Goal: Use online tool/utility: Use online tool/utility

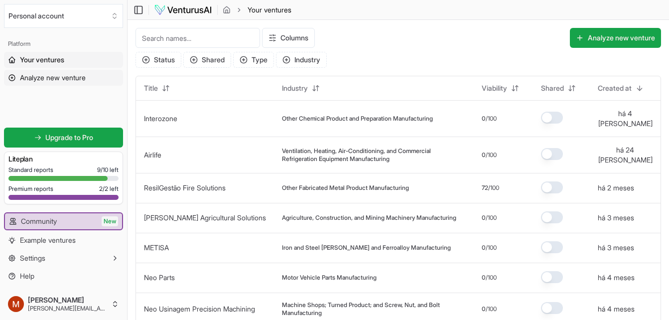
click at [53, 75] on span "Analyze new venture" at bounding box center [53, 78] width 66 height 10
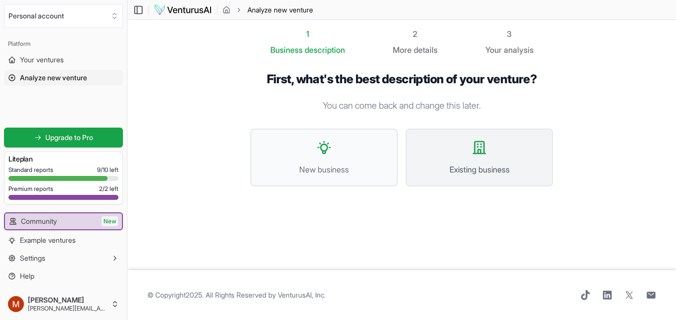
click at [483, 160] on button "Existing business" at bounding box center [479, 157] width 147 height 58
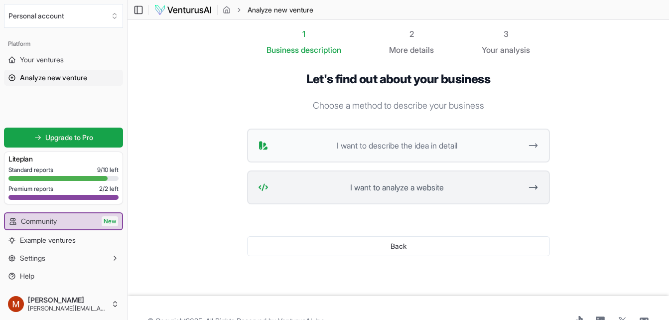
click at [395, 190] on span "I want to analyze a website" at bounding box center [396, 187] width 249 height 12
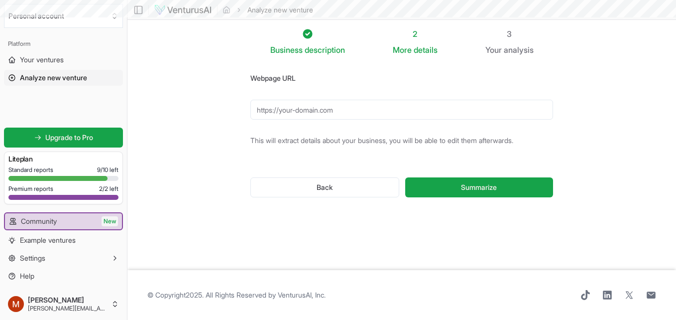
click at [302, 110] on input "Webpage URL" at bounding box center [401, 110] width 303 height 20
paste input "[URL][DOMAIN_NAME]"
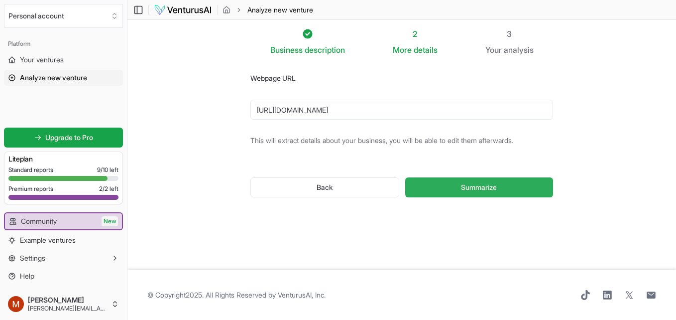
type input "[URL][DOMAIN_NAME]"
click at [450, 184] on button "Summarize" at bounding box center [479, 187] width 148 height 20
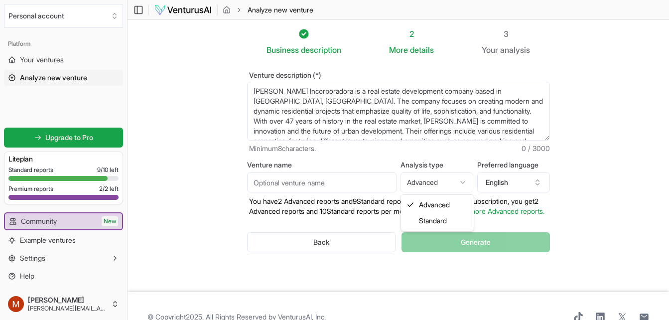
click at [429, 188] on html "We value your privacy We use cookies to enhance your browsing experience, serve…" at bounding box center [334, 160] width 669 height 320
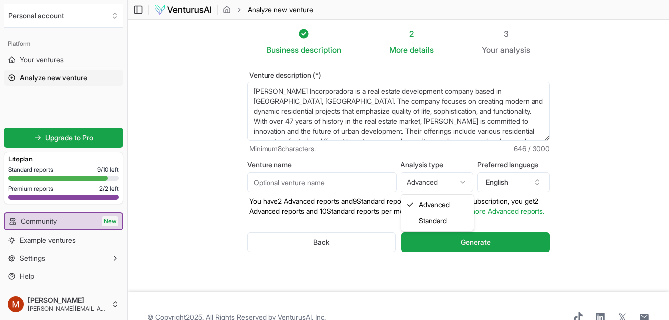
select select "standard"
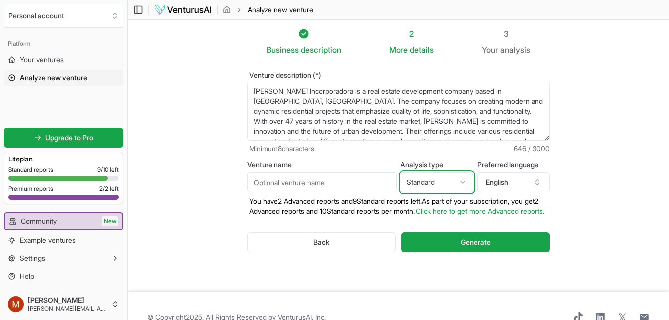
scroll to position [32, 0]
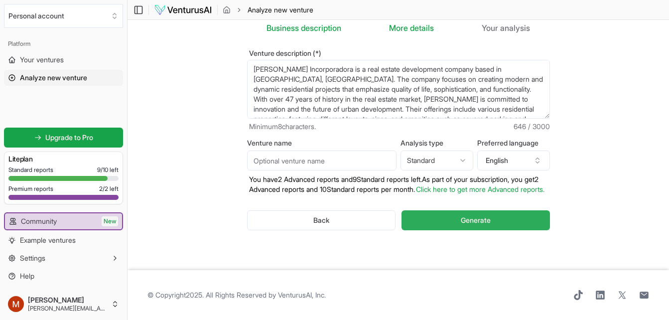
click at [499, 224] on button "Generate" at bounding box center [475, 220] width 148 height 20
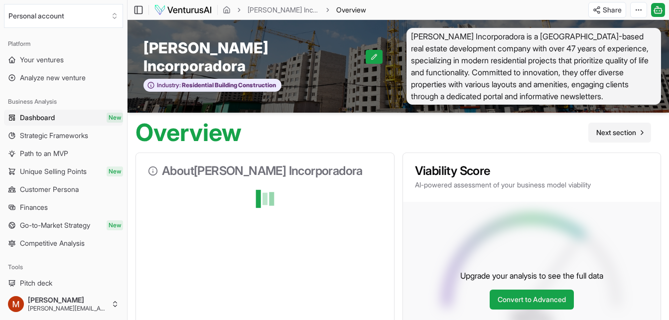
click at [599, 129] on span "Next section" at bounding box center [616, 132] width 40 height 10
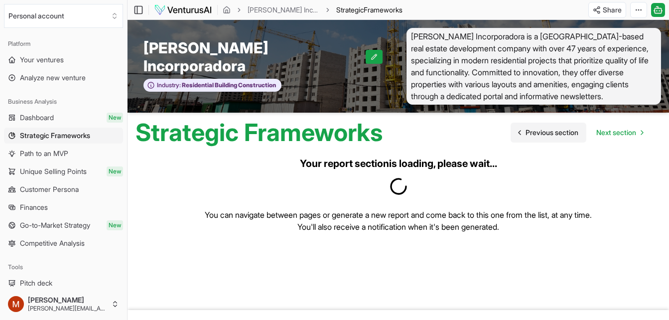
click at [552, 133] on span "Previous section" at bounding box center [551, 132] width 53 height 10
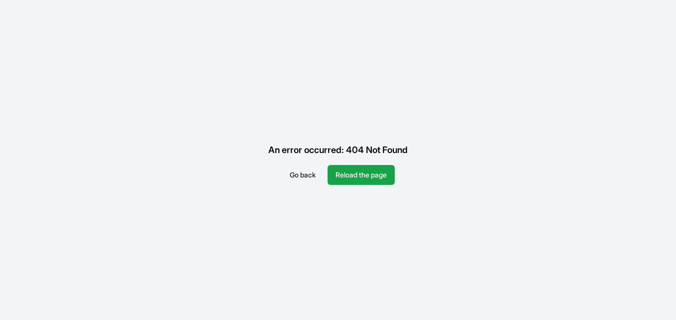
click at [313, 176] on button "Go back" at bounding box center [303, 175] width 42 height 20
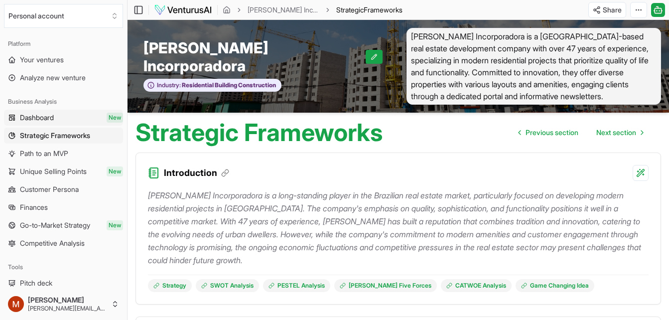
click at [45, 118] on span "Dashboard" at bounding box center [37, 118] width 34 height 10
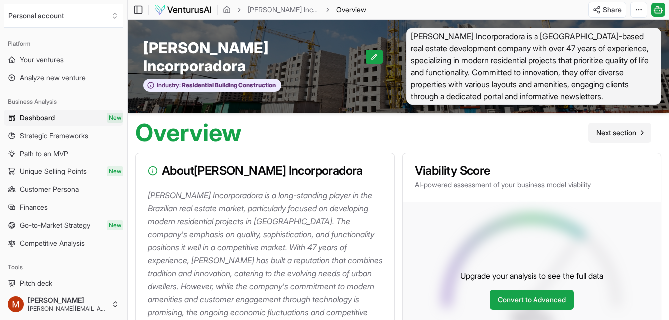
click at [623, 123] on link "Next section" at bounding box center [619, 132] width 63 height 20
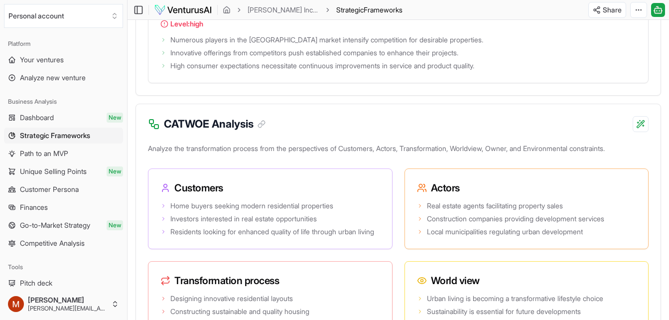
scroll to position [1763, 0]
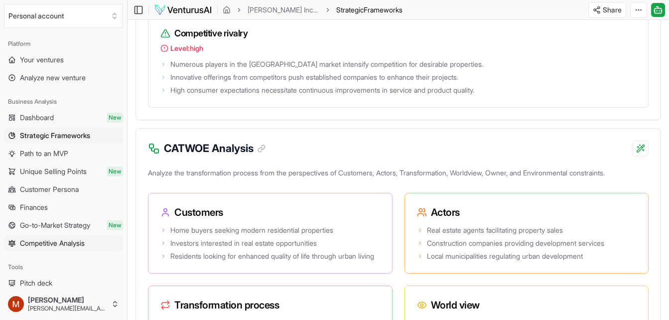
click at [40, 239] on span "Competitive Analysis" at bounding box center [52, 243] width 65 height 10
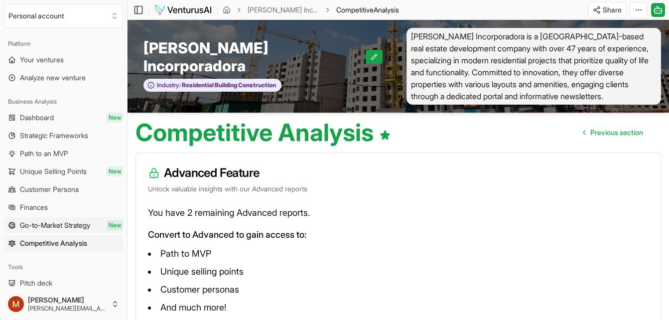
click at [35, 230] on link "Go-to-Market Strategy New" at bounding box center [63, 225] width 119 height 16
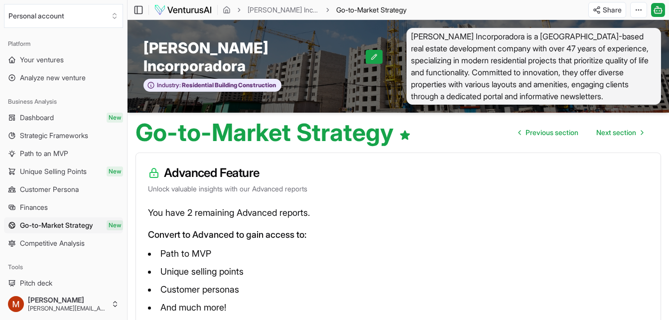
click at [42, 116] on span "Dashboard" at bounding box center [37, 118] width 34 height 10
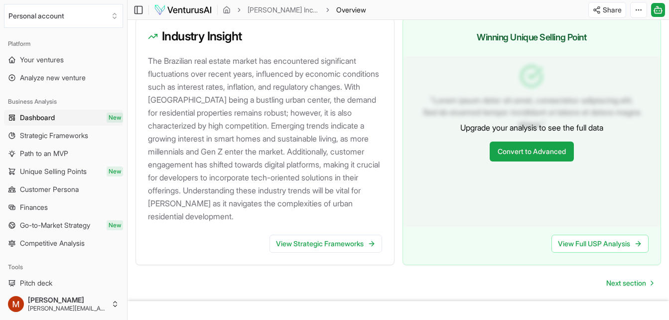
scroll to position [1076, 0]
